Goal: Find specific page/section: Find specific page/section

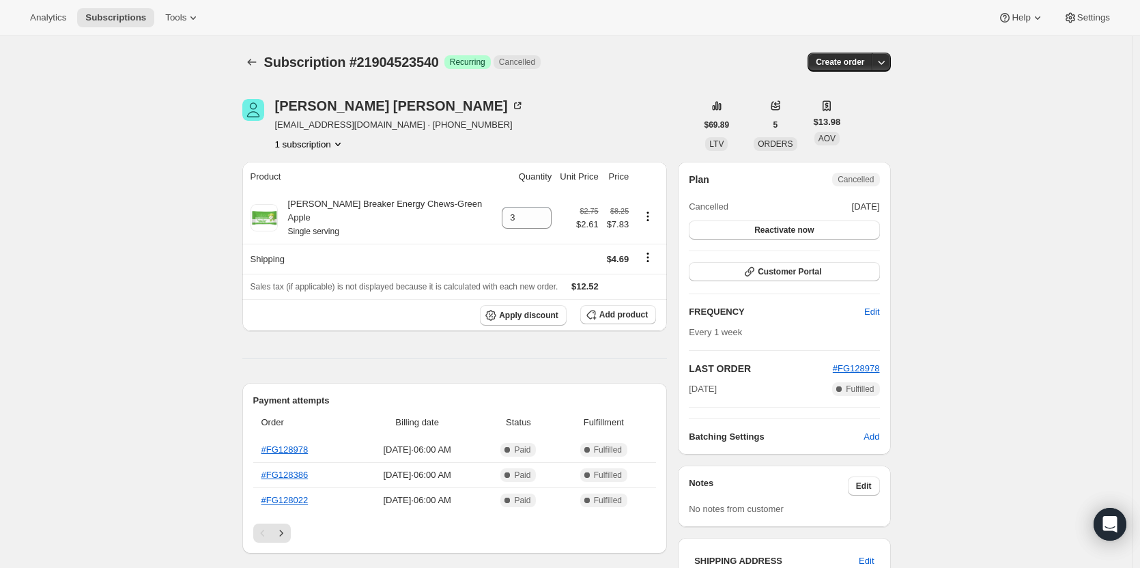
scroll to position [132, 0]
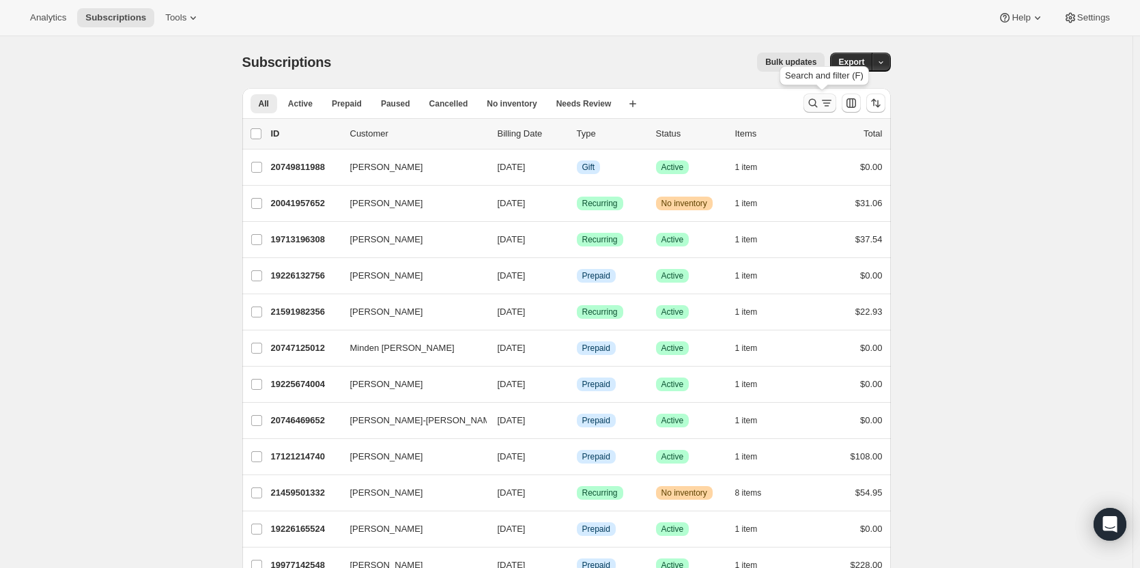
click at [832, 103] on icon "Search and filter results" at bounding box center [827, 103] width 14 height 14
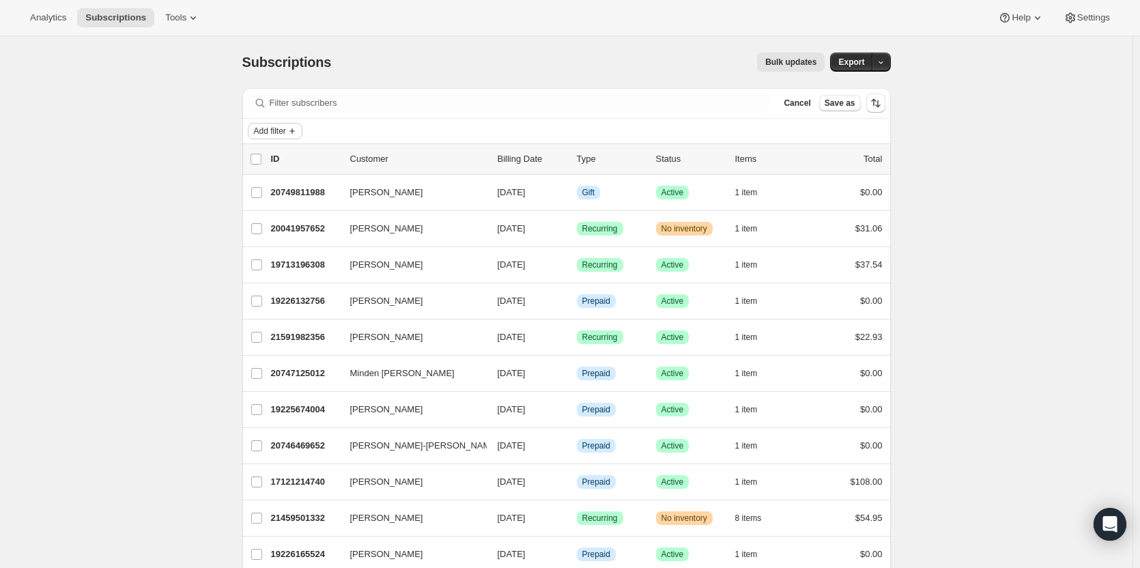
click at [283, 126] on span "Add filter" at bounding box center [270, 131] width 32 height 11
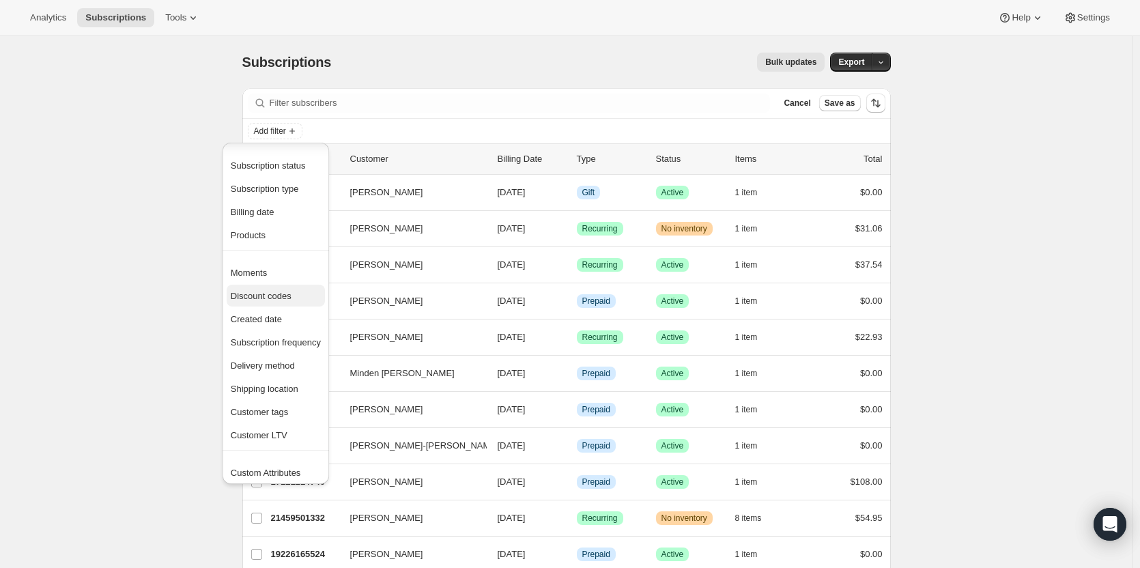
scroll to position [27, 0]
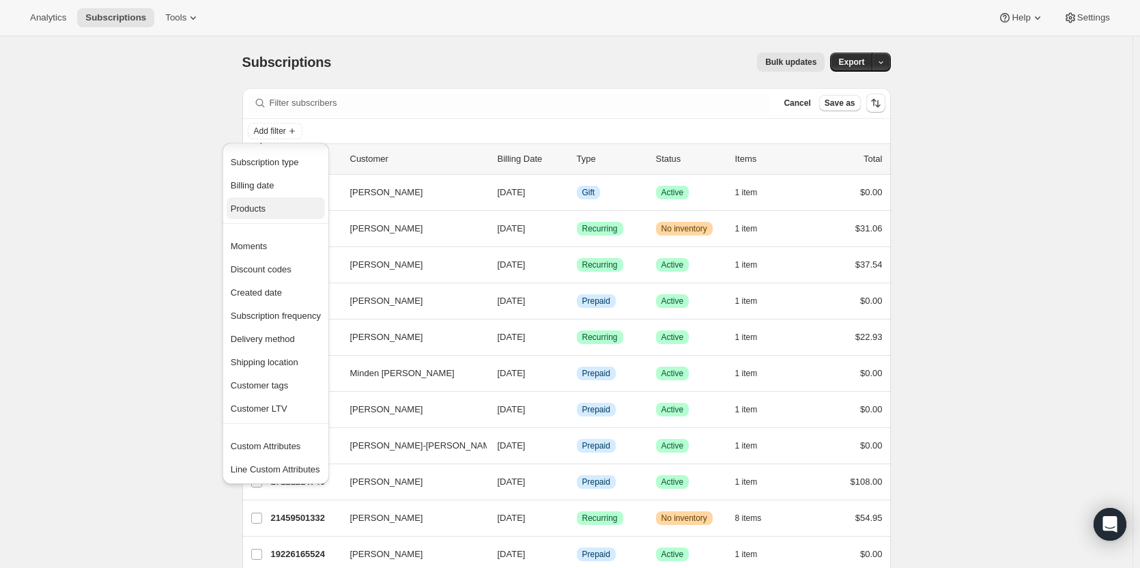
click at [283, 214] on span "Products" at bounding box center [276, 209] width 90 height 14
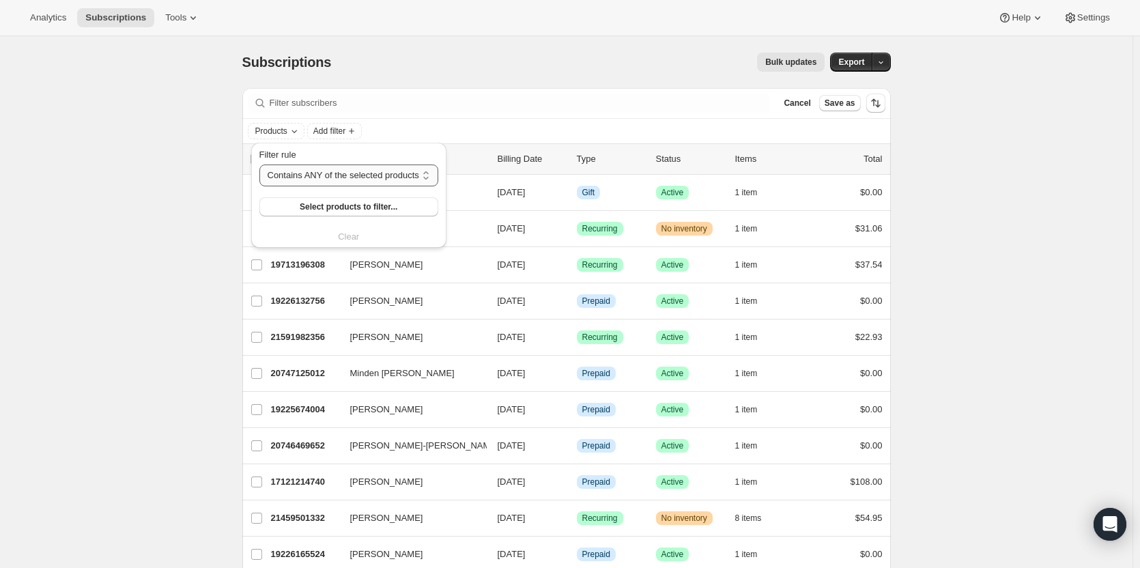
click at [348, 178] on select "Contains ANY of the selected products Contains ALL of the selected products Con…" at bounding box center [348, 176] width 179 height 22
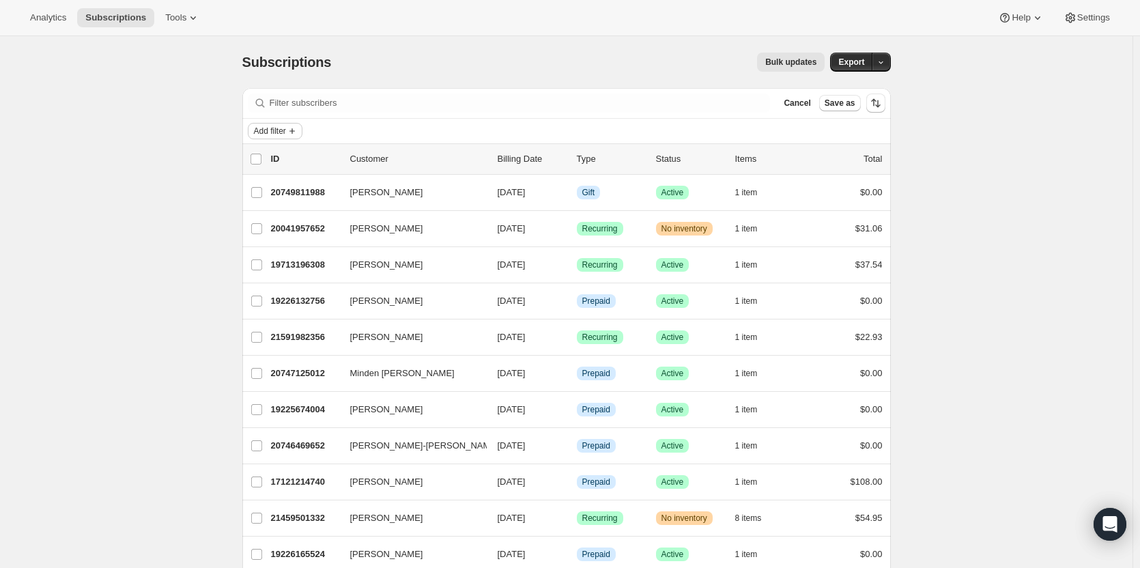
click at [270, 132] on span "Add filter" at bounding box center [270, 131] width 32 height 11
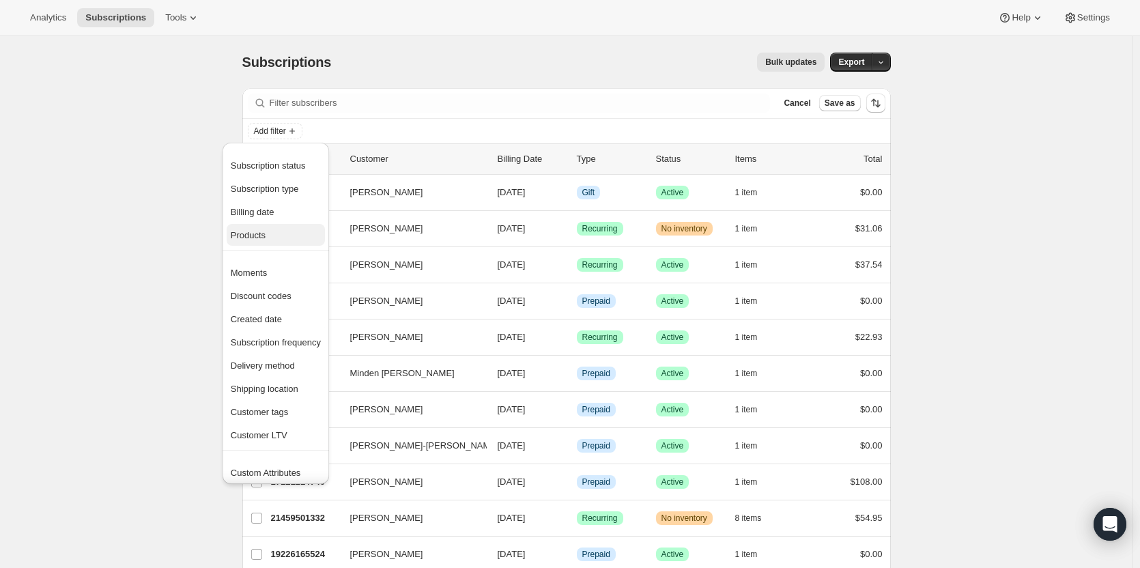
click at [275, 235] on span "Products" at bounding box center [276, 236] width 90 height 14
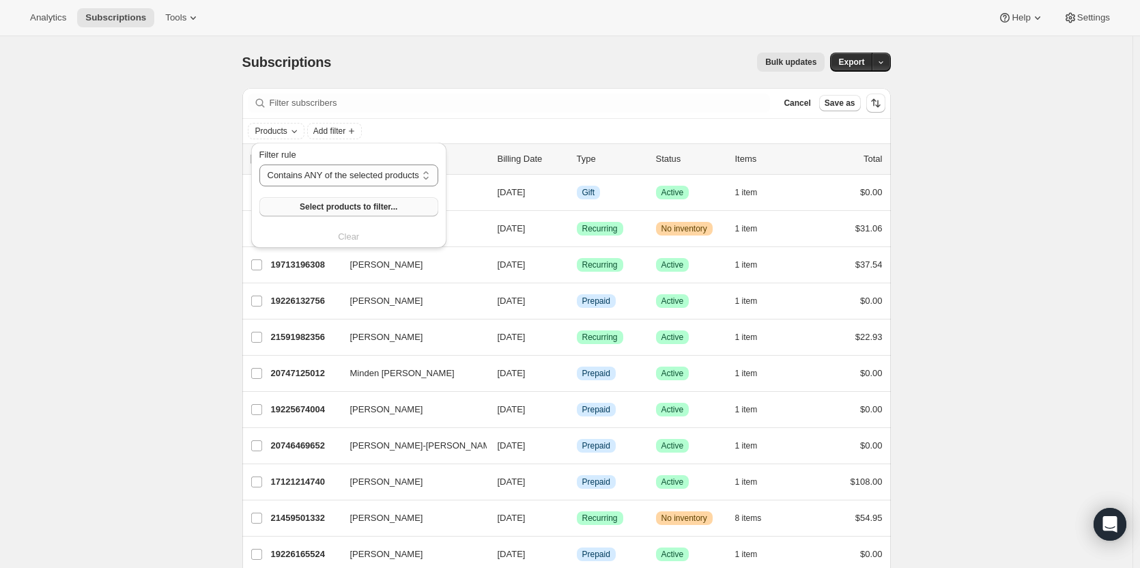
click at [318, 201] on button "Select products to filter..." at bounding box center [348, 206] width 179 height 19
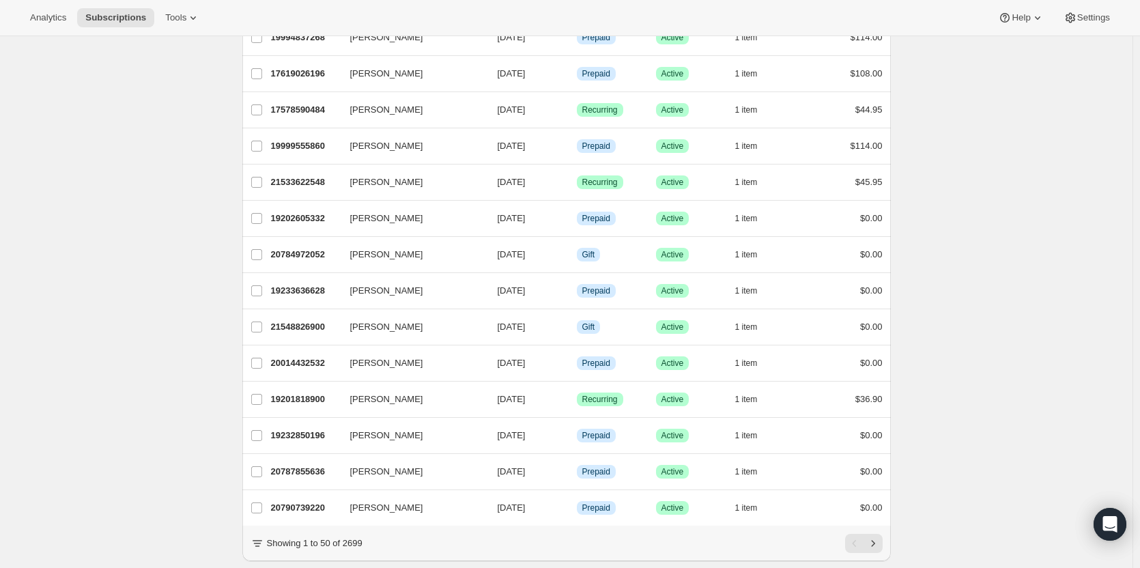
scroll to position [1502, 0]
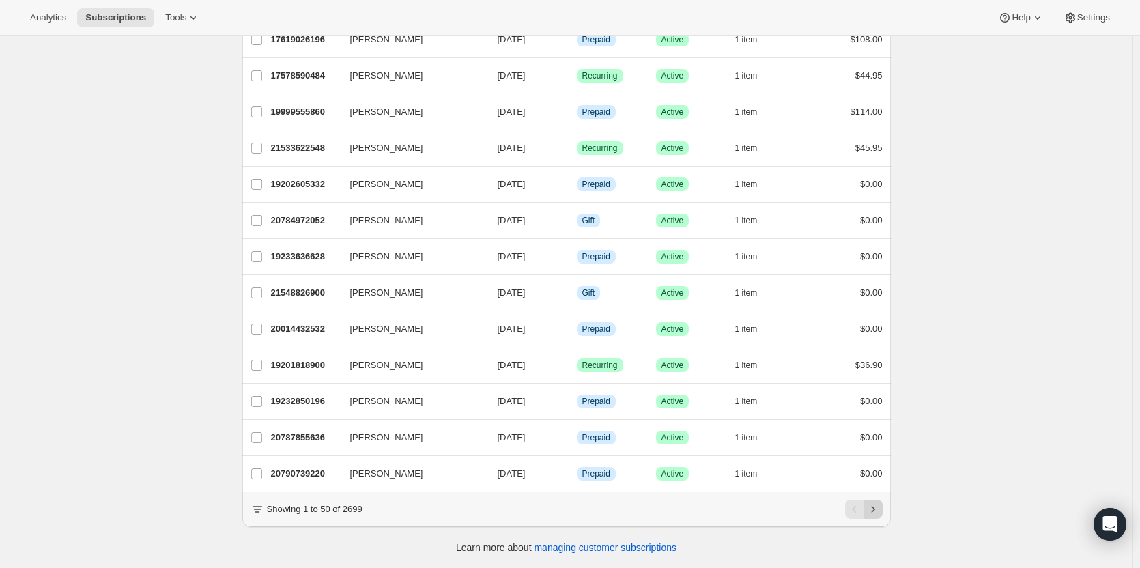
click at [878, 506] on icon "Next" at bounding box center [874, 510] width 14 height 14
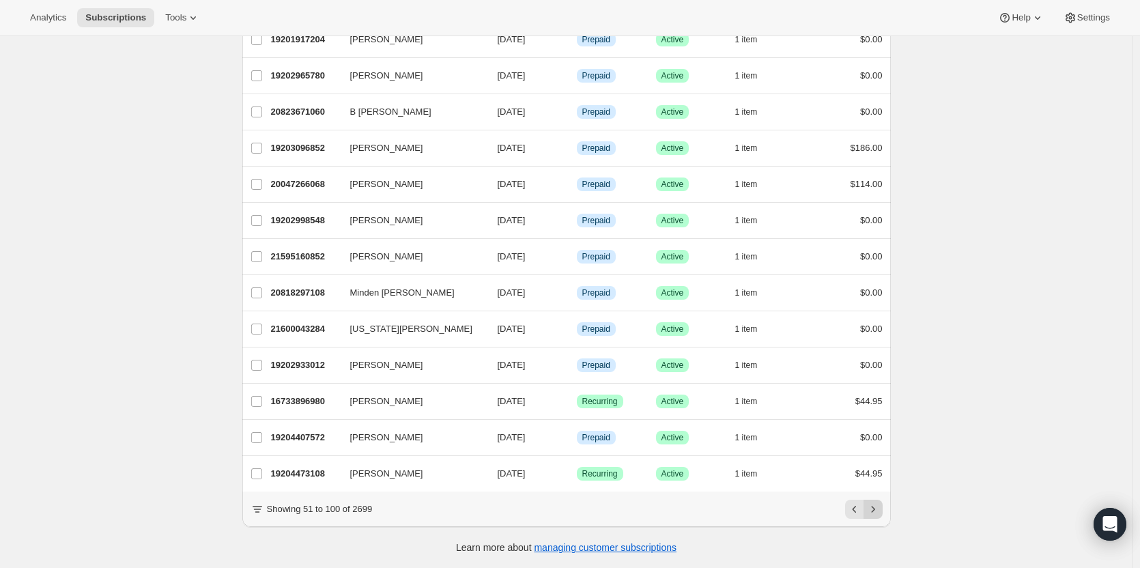
click at [874, 505] on icon "Next" at bounding box center [874, 510] width 14 height 14
click at [878, 511] on icon "Next" at bounding box center [874, 510] width 14 height 14
click at [853, 507] on icon "Previous" at bounding box center [855, 510] width 14 height 14
click at [871, 514] on icon "Next" at bounding box center [874, 510] width 14 height 14
click at [880, 506] on icon "Next" at bounding box center [874, 510] width 14 height 14
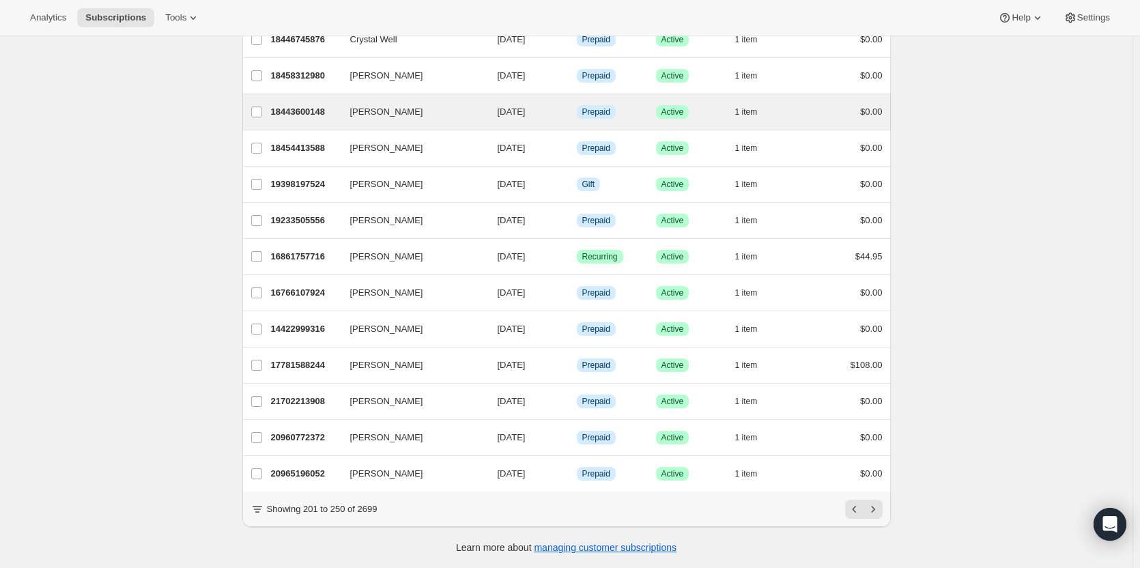
scroll to position [1491, 0]
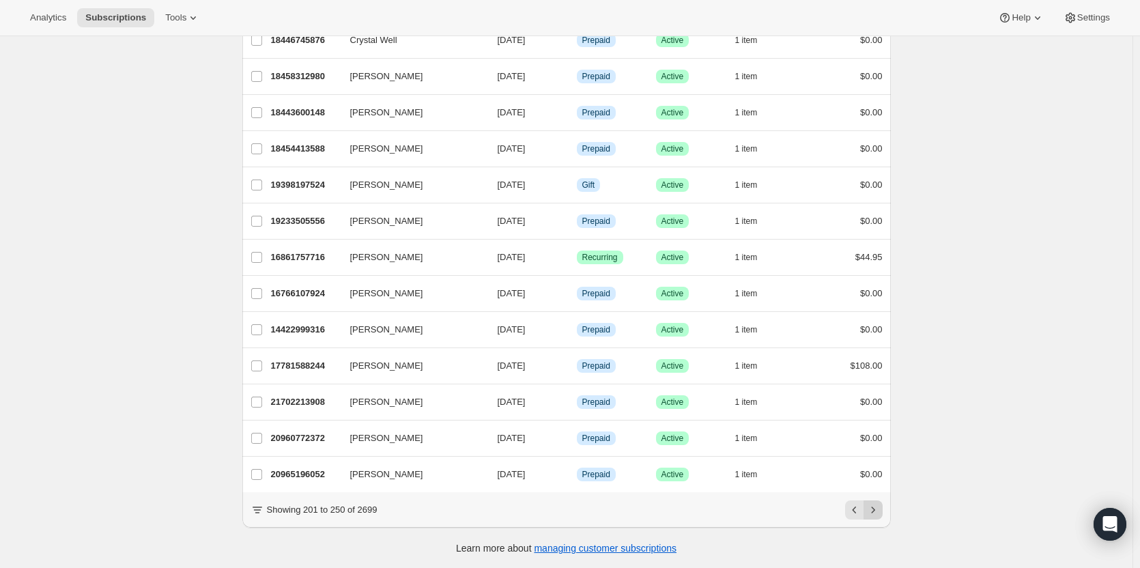
click at [880, 517] on icon "Next" at bounding box center [874, 510] width 14 height 14
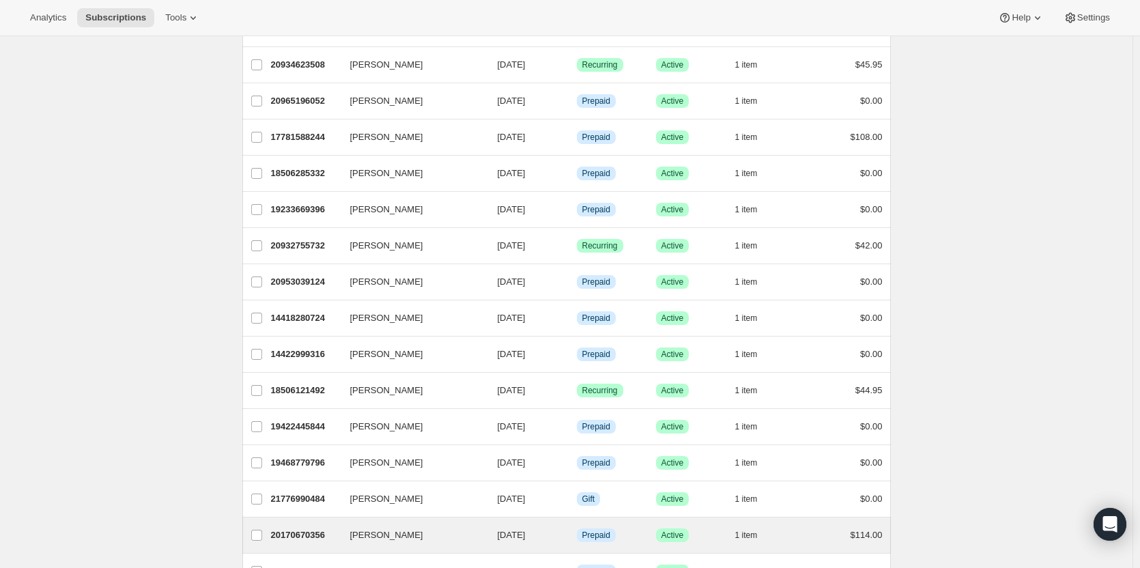
scroll to position [1282, 0]
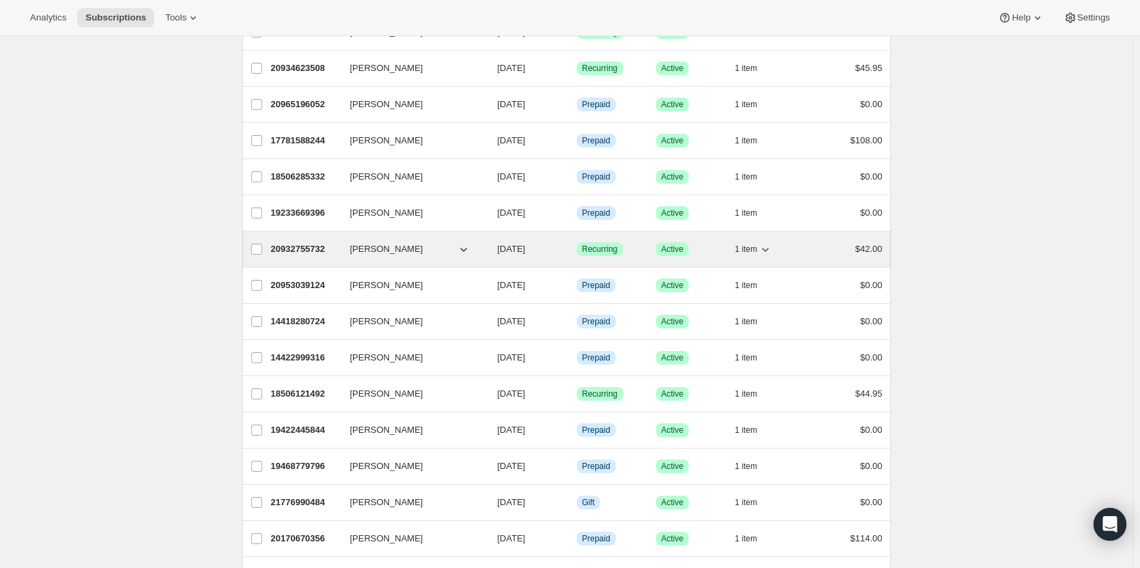
click at [753, 253] on span "1 item" at bounding box center [746, 249] width 23 height 11
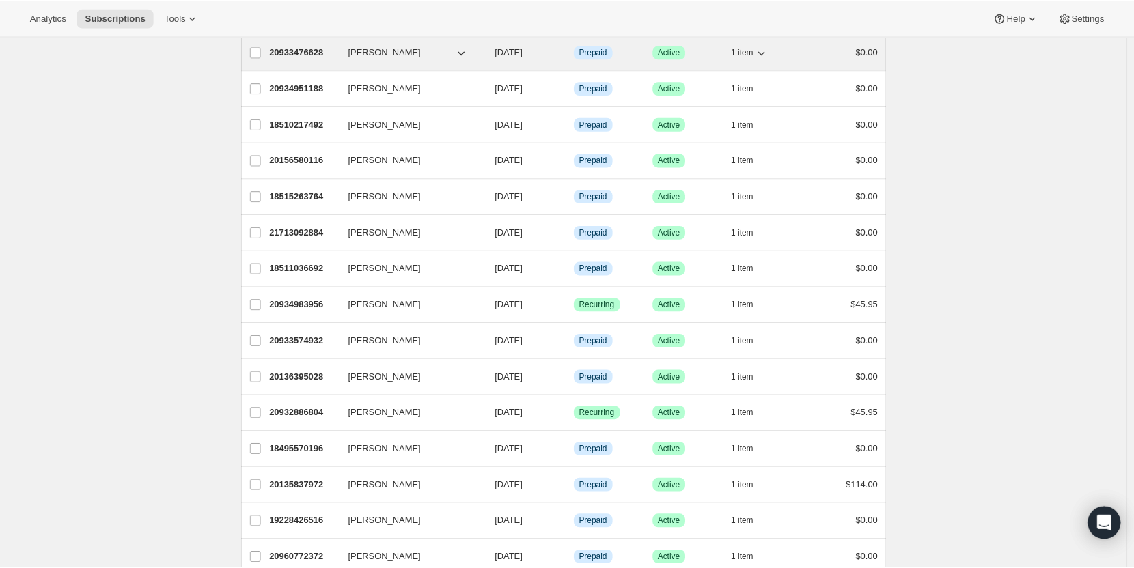
scroll to position [0, 0]
